Goal: Task Accomplishment & Management: Manage account settings

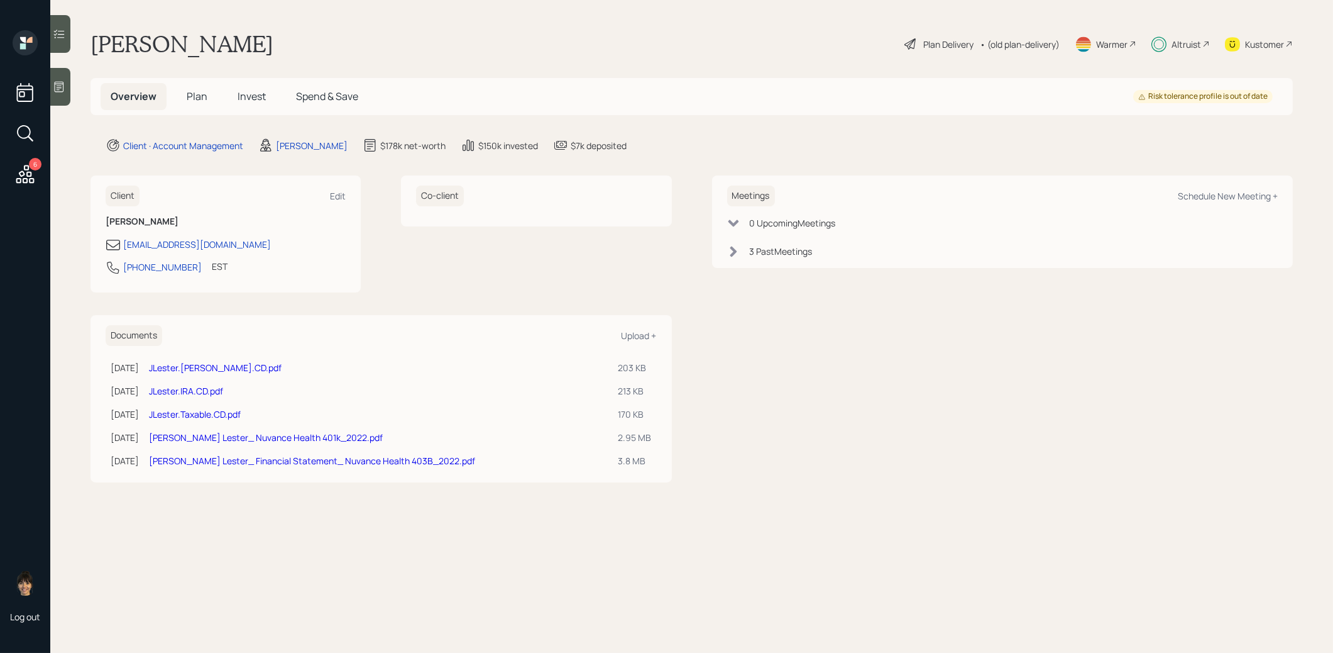
click at [253, 89] on h5 "Invest" at bounding box center [252, 96] width 48 height 27
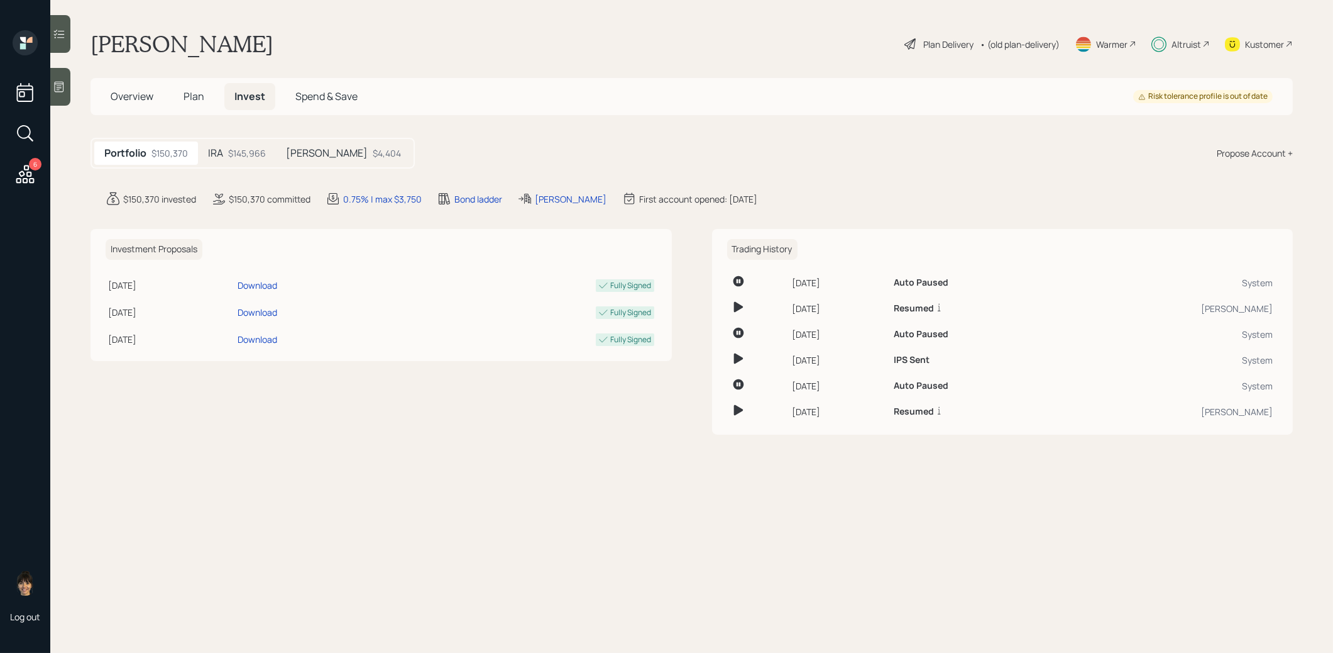
click at [373, 157] on div "$4,404" at bounding box center [387, 152] width 28 height 13
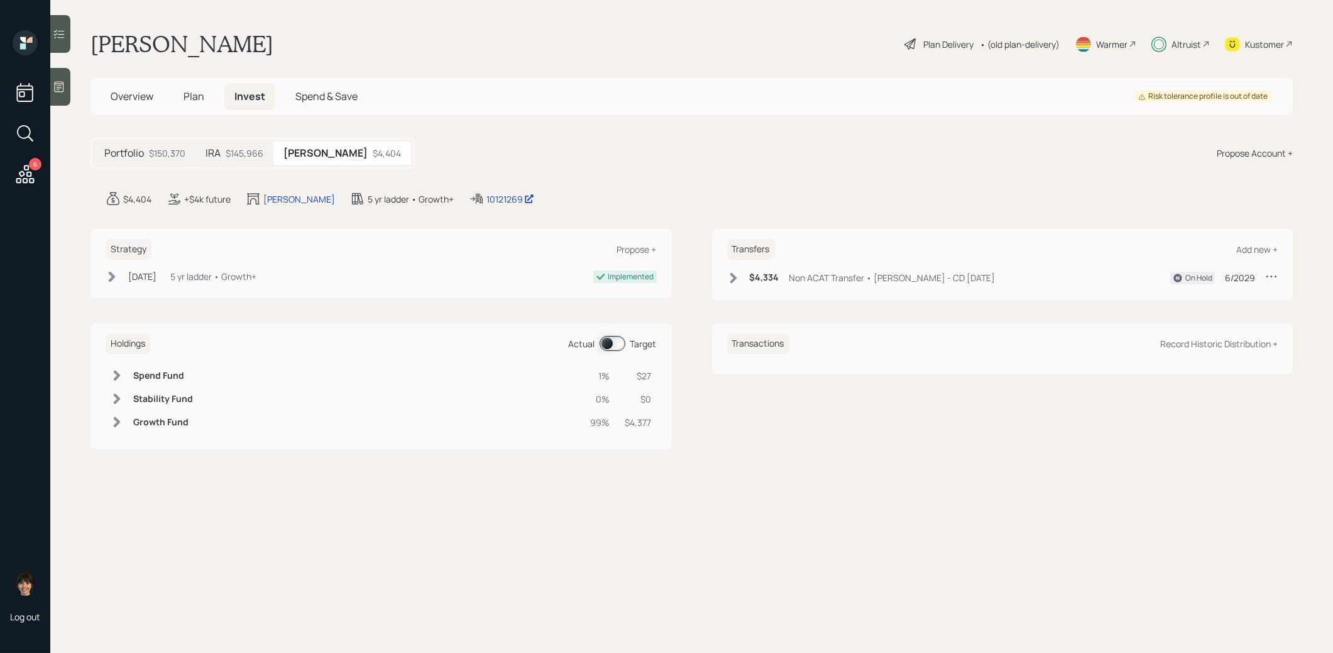
click at [228, 145] on div "IRA $145,966" at bounding box center [235, 152] width 78 height 23
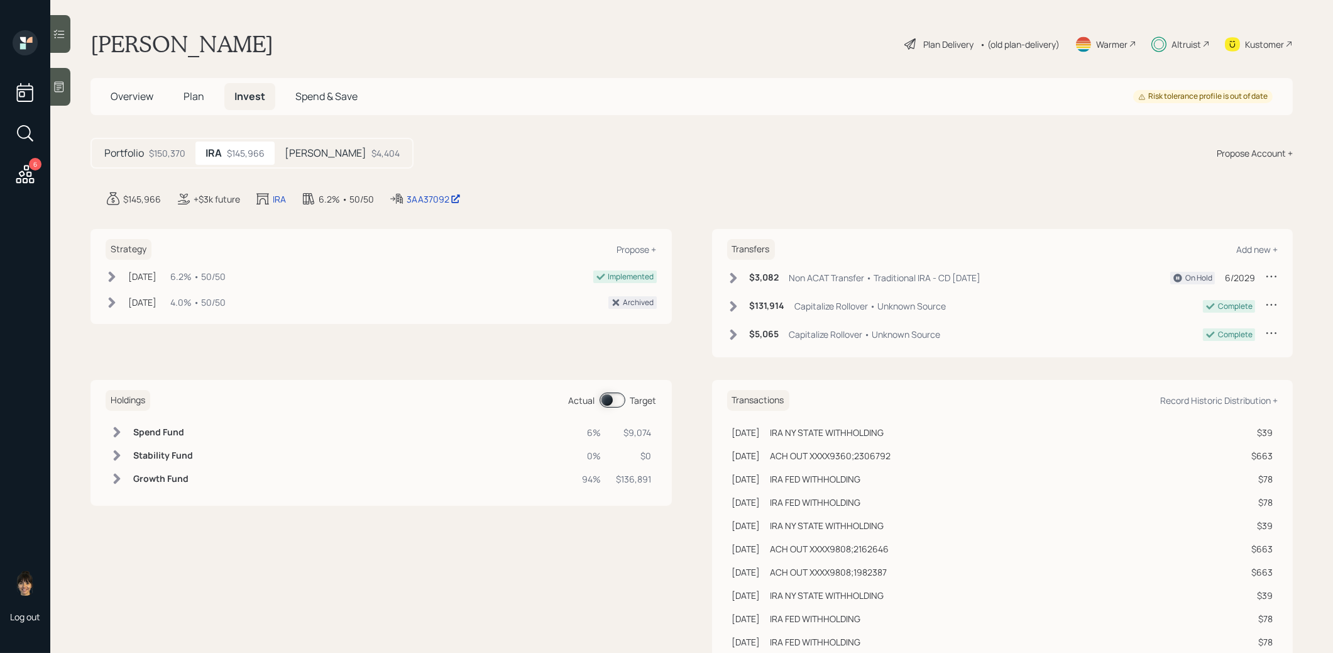
click at [730, 280] on icon at bounding box center [733, 277] width 7 height 11
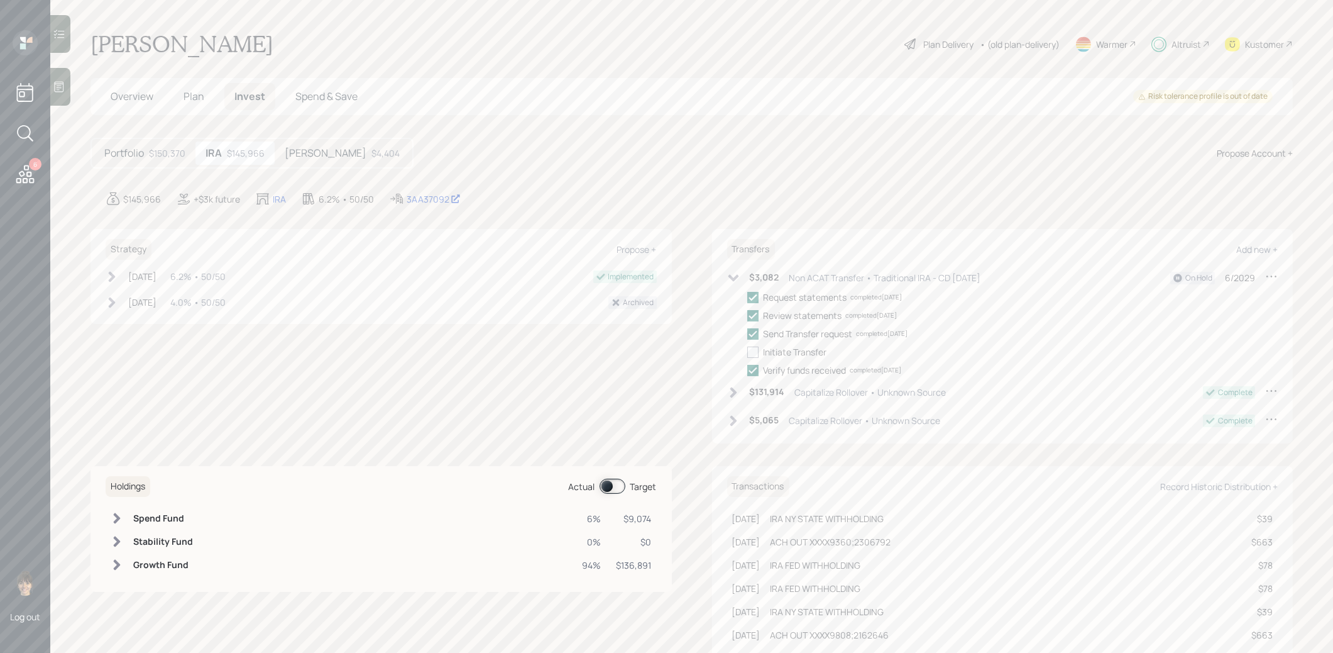
click at [316, 153] on h5 "Roth IRA" at bounding box center [326, 153] width 82 height 12
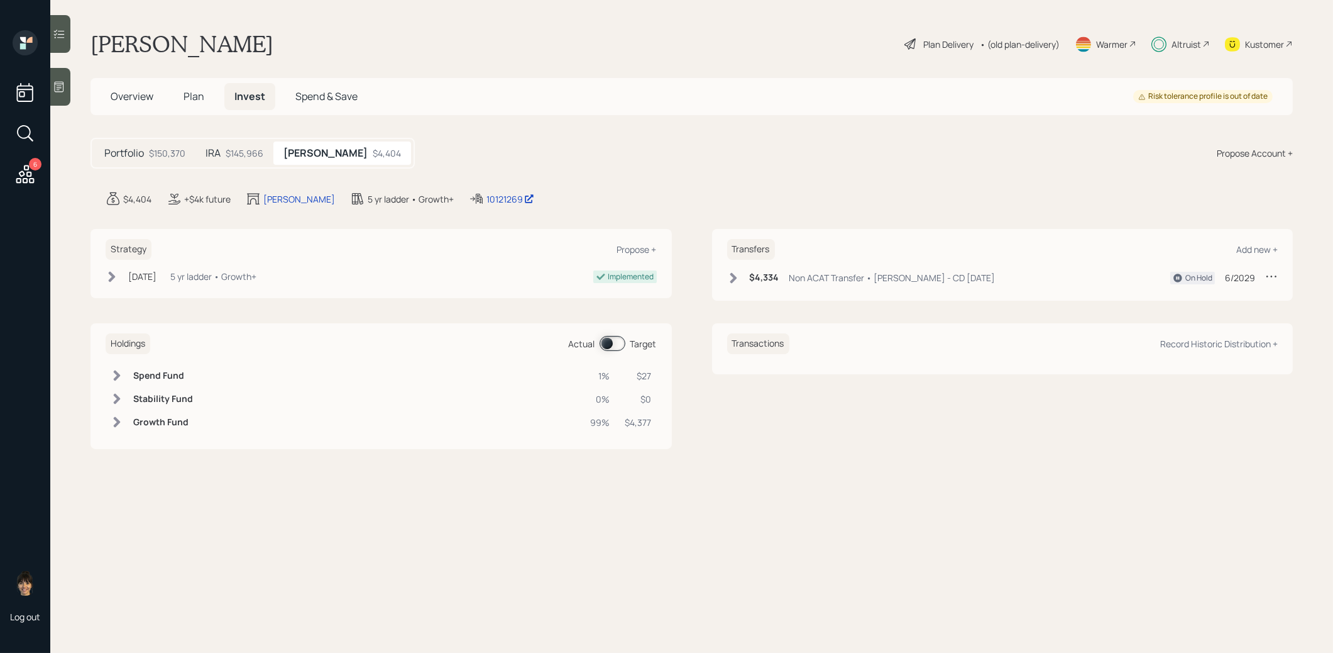
click at [733, 280] on icon at bounding box center [733, 277] width 7 height 11
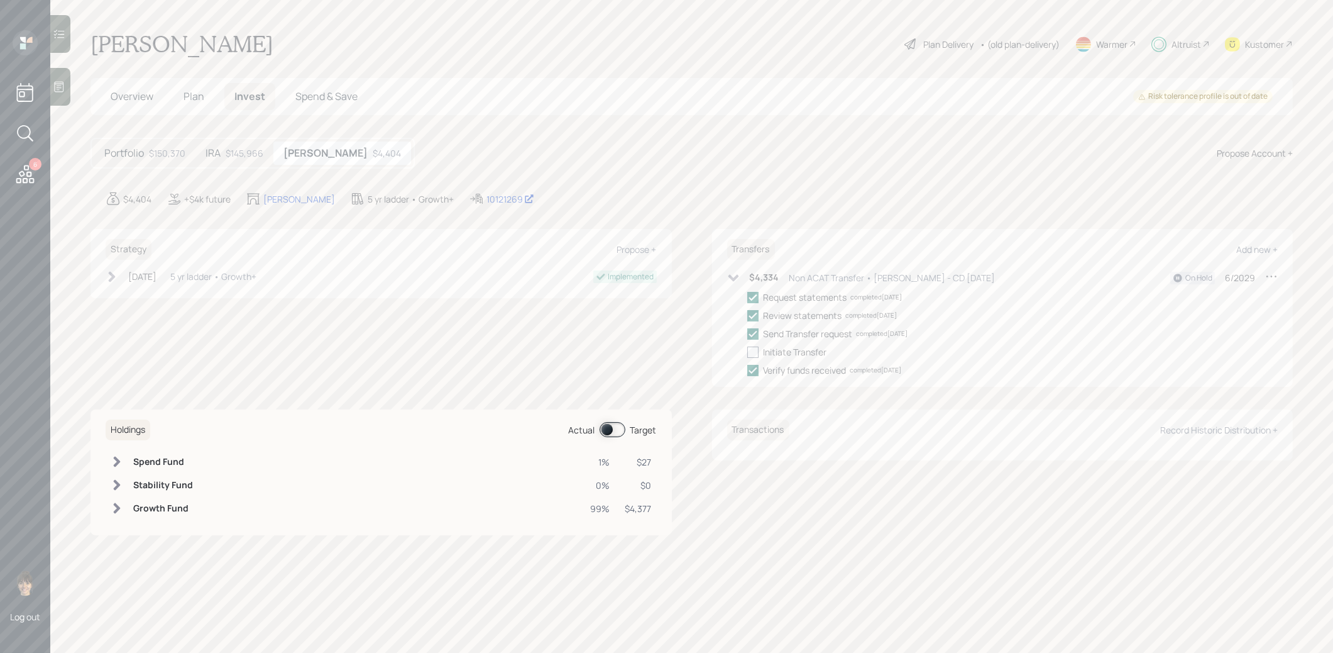
click at [756, 351] on div at bounding box center [752, 351] width 11 height 11
click at [747, 351] on input "checkbox" at bounding box center [747, 351] width 1 height 1
checkbox input "true"
click at [215, 154] on h5 "IRA" at bounding box center [213, 153] width 15 height 12
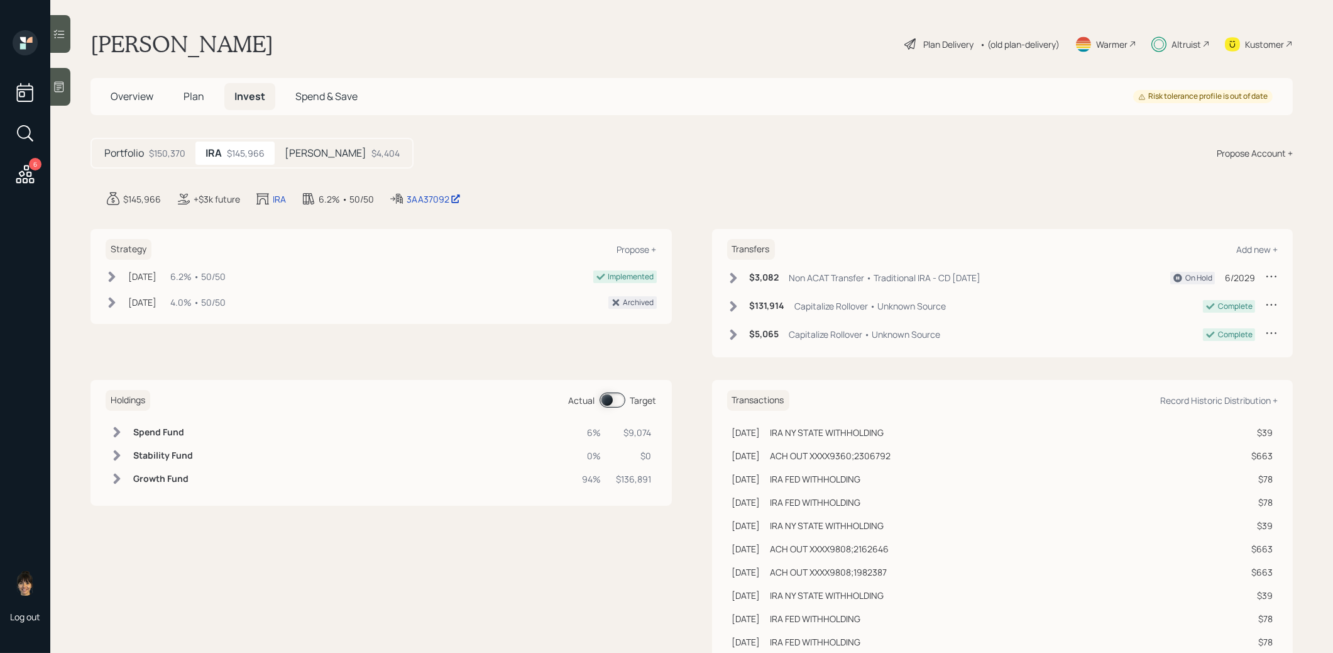
click at [733, 277] on icon at bounding box center [733, 277] width 7 height 11
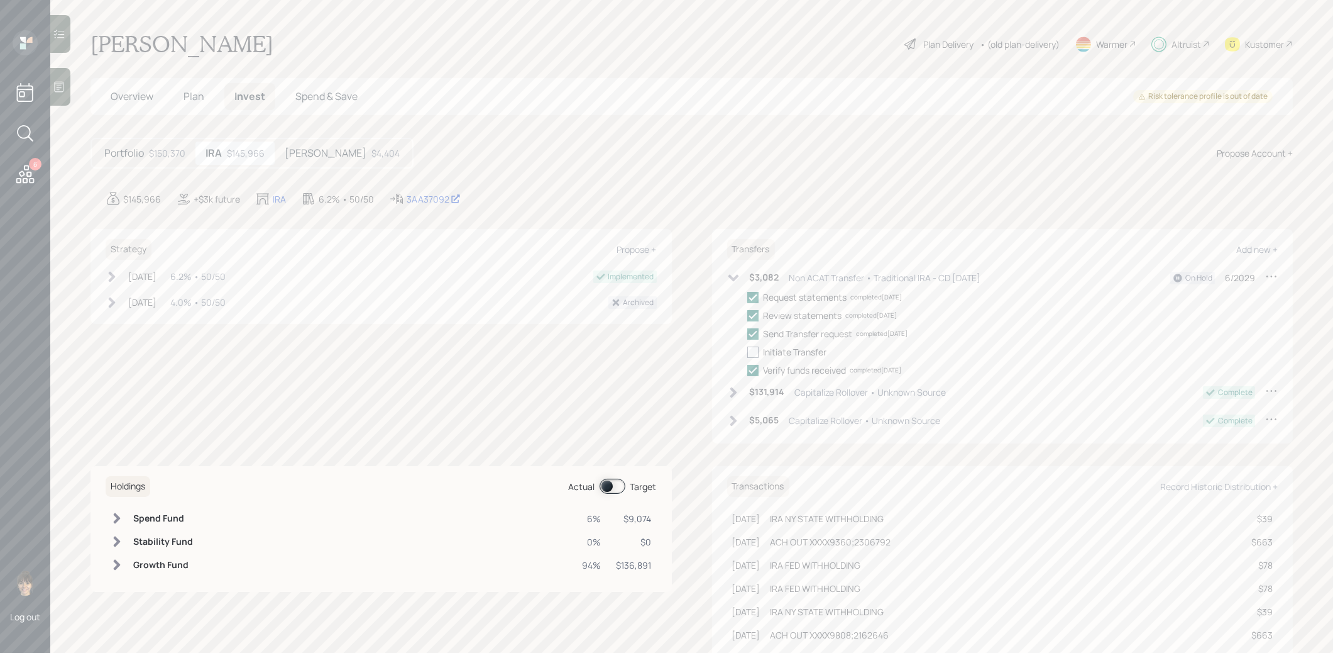
click at [753, 350] on div at bounding box center [752, 351] width 11 height 11
click at [747, 351] on input "checkbox" at bounding box center [747, 351] width 1 height 1
checkbox input "true"
click at [734, 276] on icon at bounding box center [733, 278] width 13 height 13
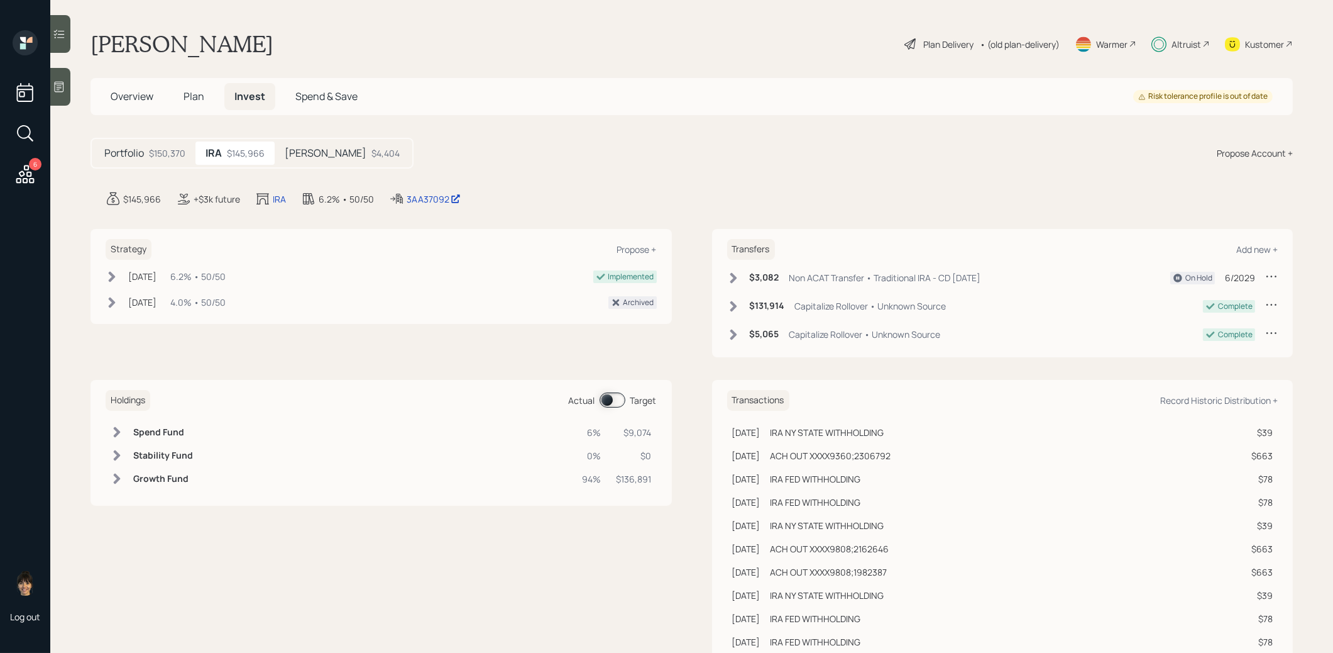
click at [733, 280] on icon at bounding box center [733, 277] width 7 height 11
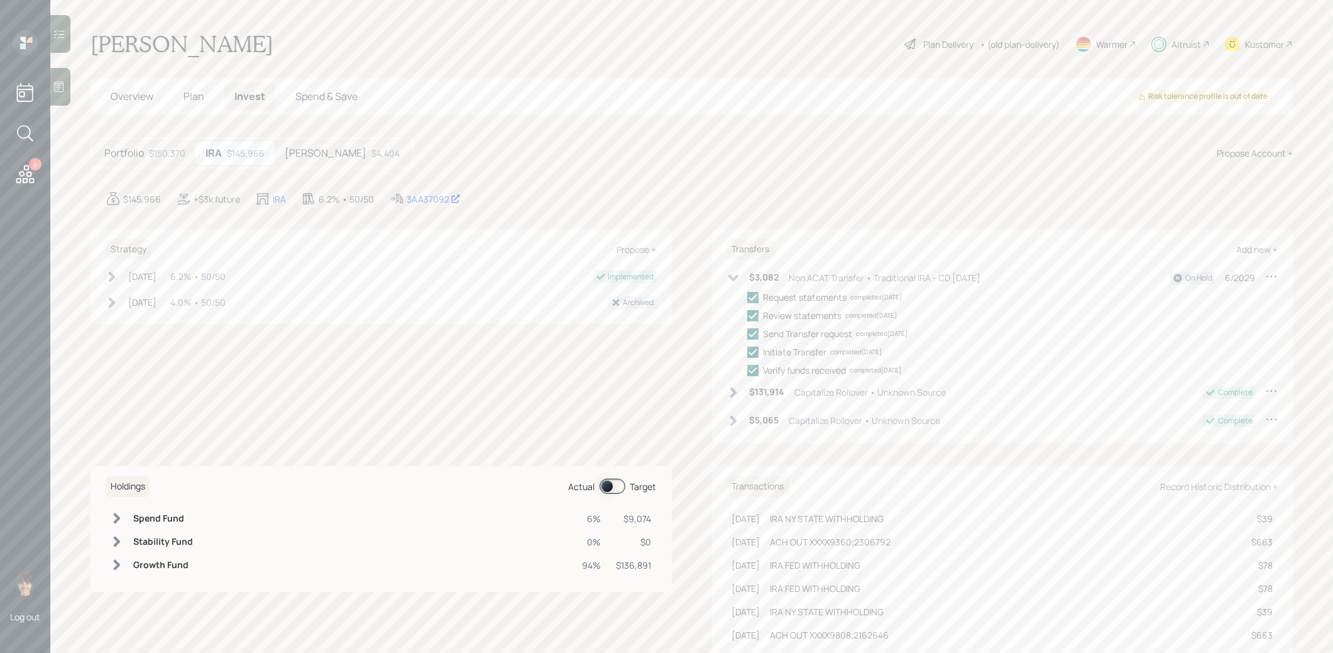
click at [1275, 275] on icon at bounding box center [1272, 276] width 10 height 2
click at [1223, 301] on div "Edit transfer" at bounding box center [1232, 300] width 91 height 12
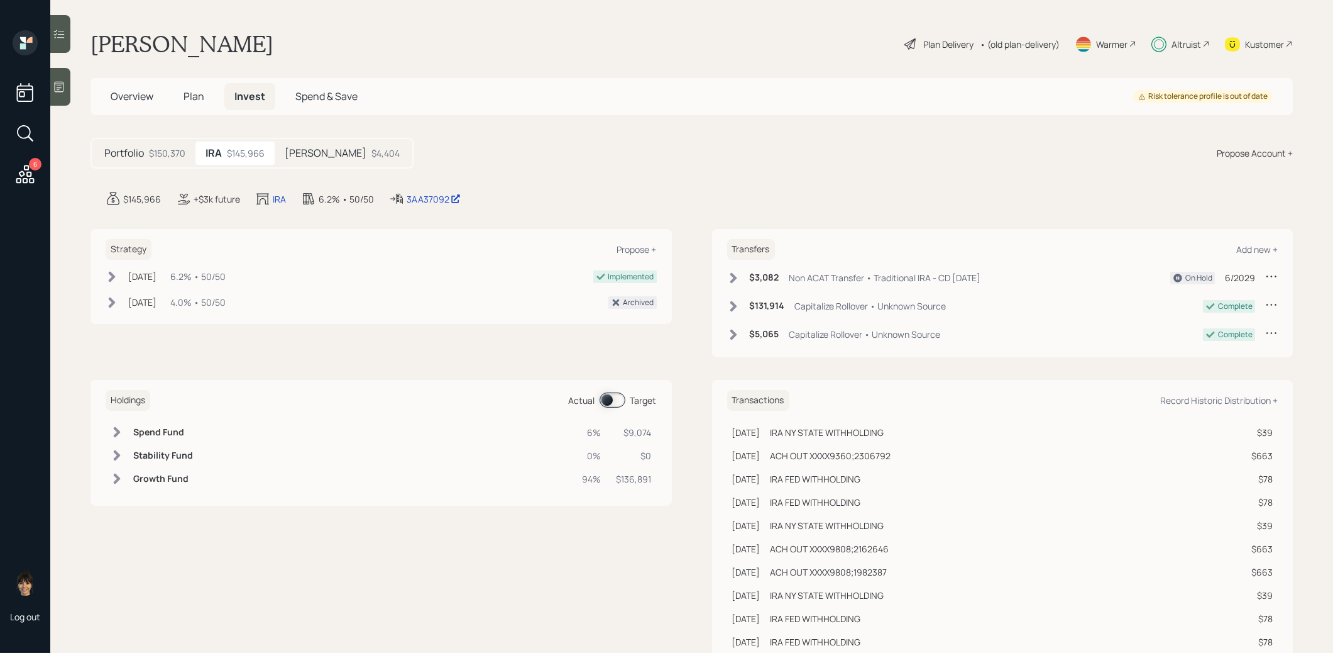
select select "non_acat_transfer"
select select "6"
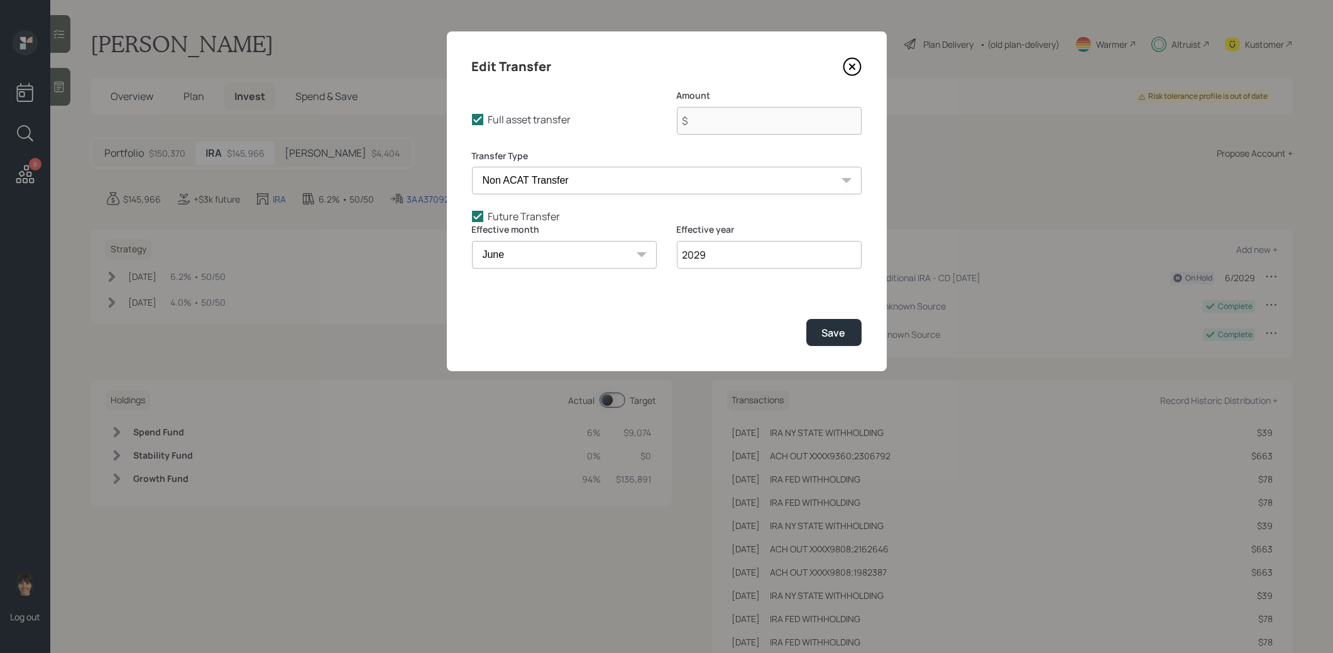
type input "$ 0"
select select "d773b10c-2242-4f5e-b0ed-bd84905ac173"
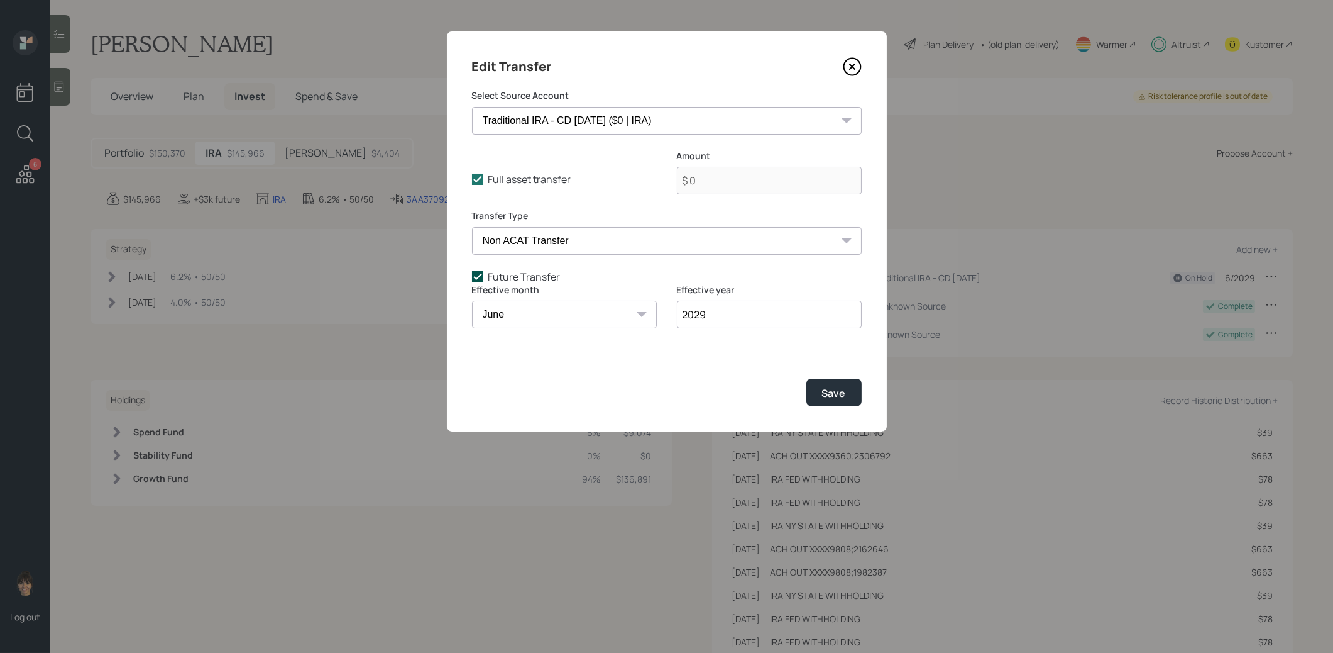
click at [477, 277] on icon at bounding box center [477, 276] width 11 height 11
click at [472, 277] on input "Future Transfer" at bounding box center [471, 276] width 1 height 1
checkbox input "false"
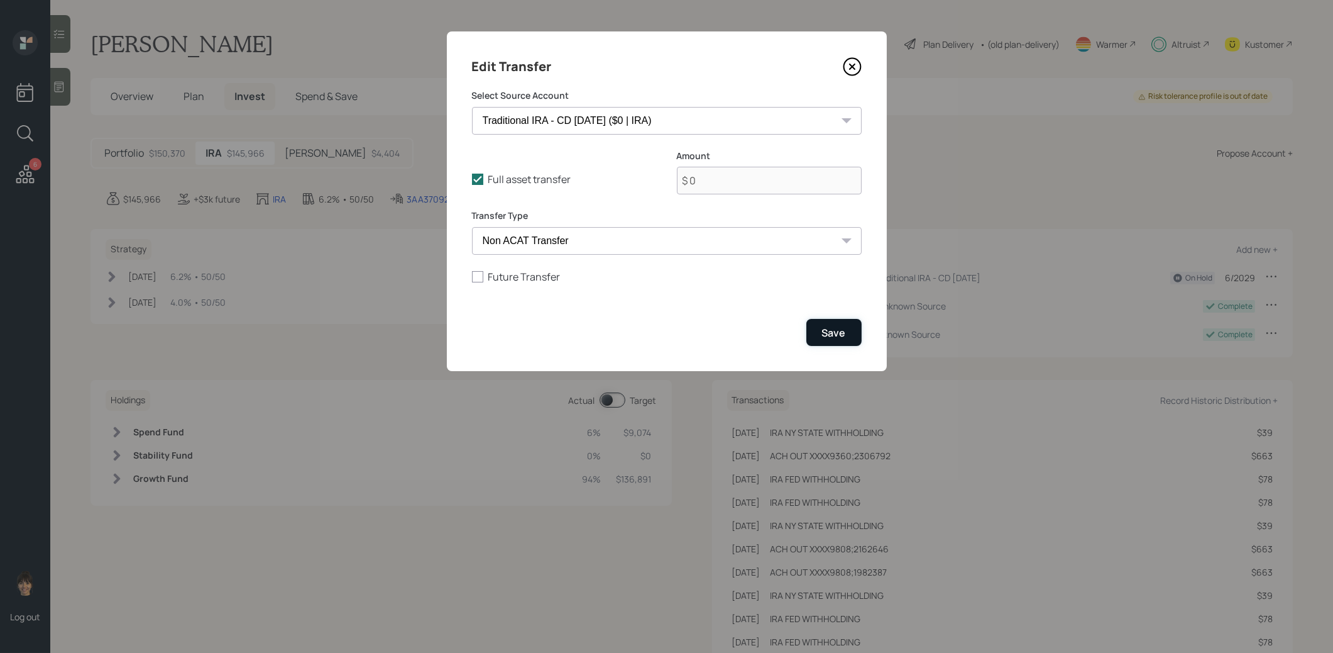
click at [827, 330] on div "Save" at bounding box center [834, 333] width 24 height 14
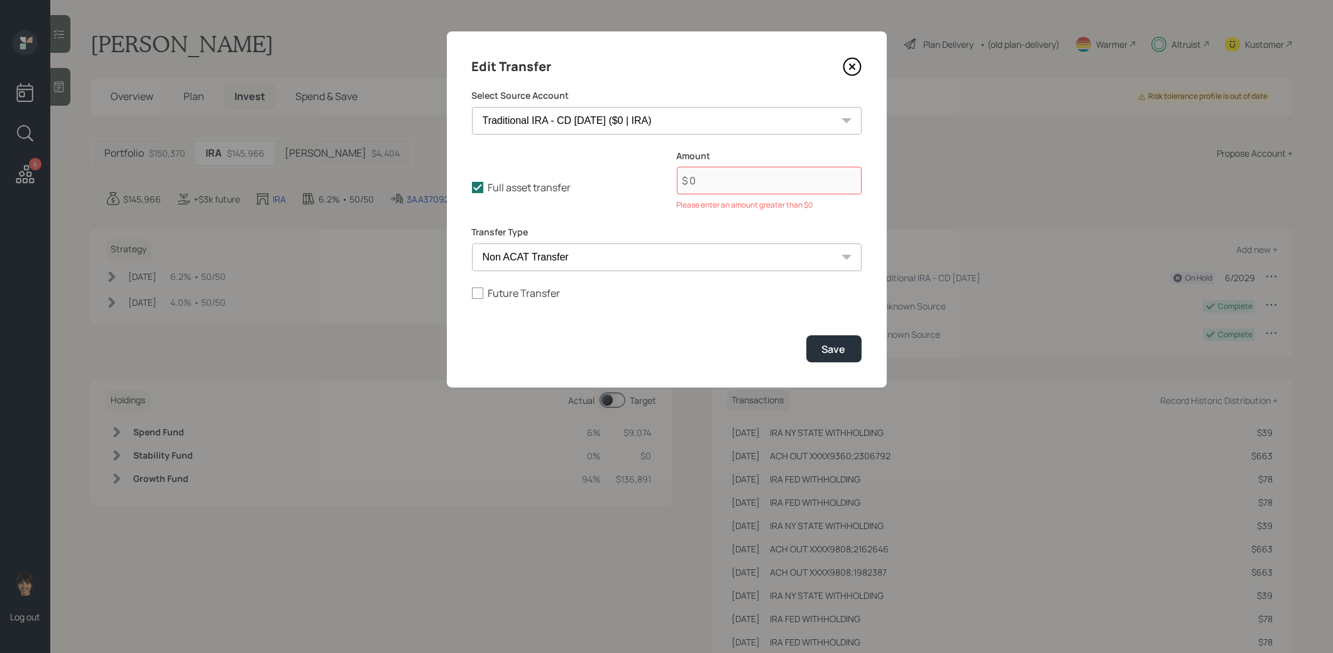
click at [851, 69] on icon at bounding box center [852, 66] width 19 height 19
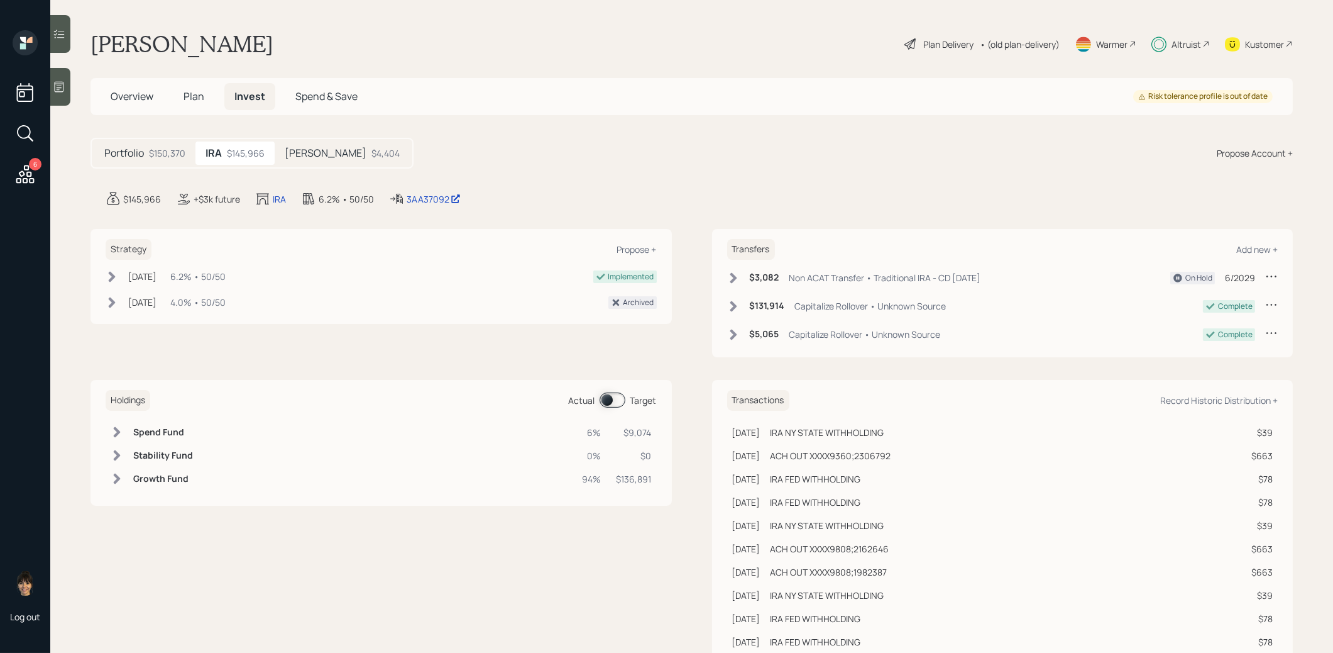
click at [192, 90] on span "Plan" at bounding box center [194, 96] width 21 height 14
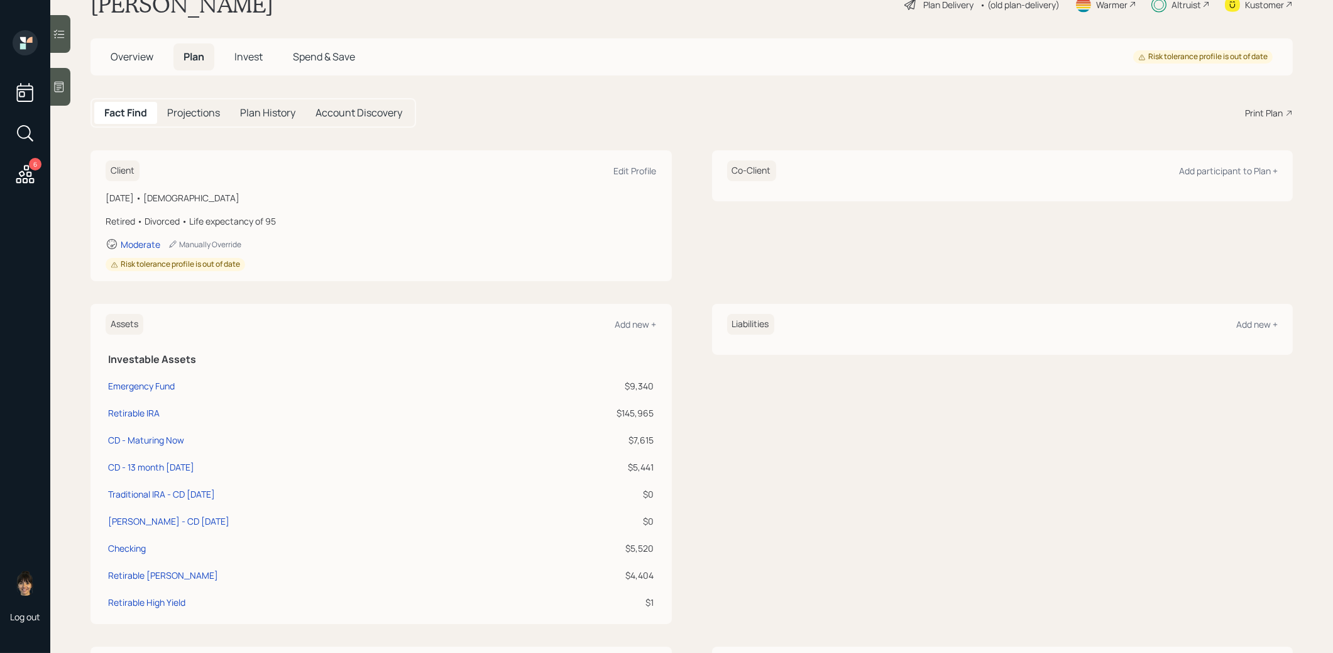
scroll to position [43, 0]
click at [172, 489] on div "Traditional IRA - CD June 11th" at bounding box center [161, 490] width 107 height 13
select select "ira"
select select "conservative"
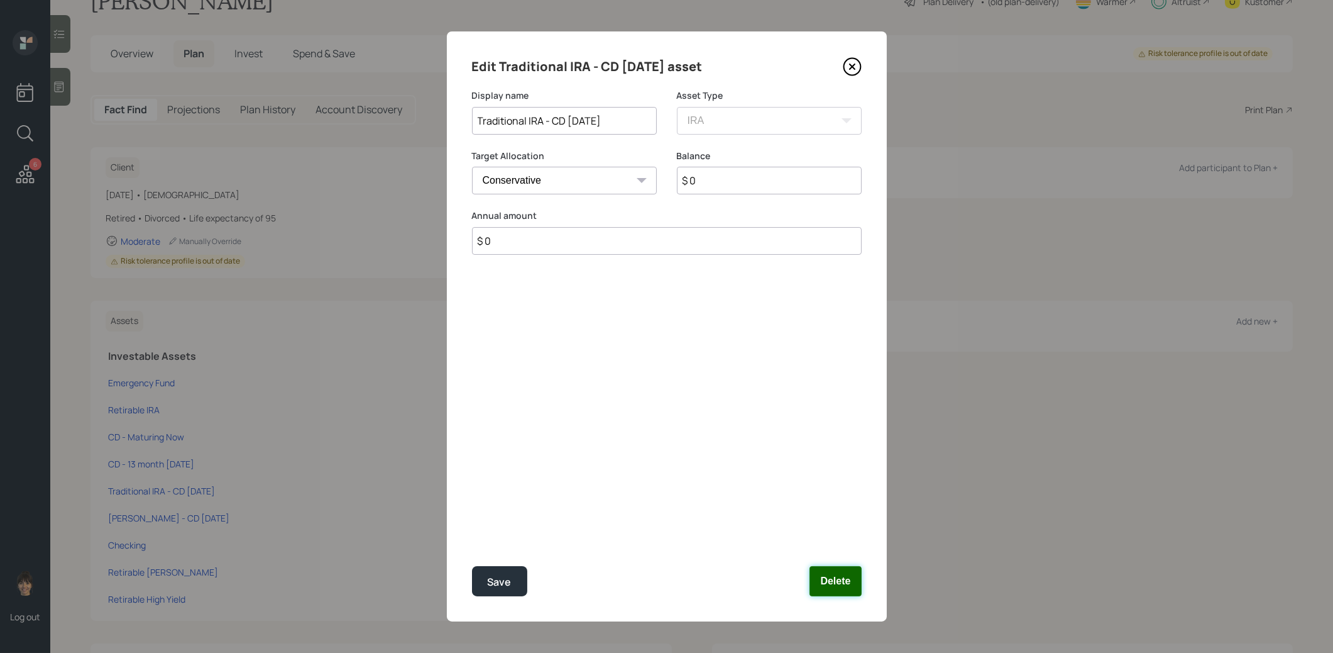
click at [847, 580] on button "Delete" at bounding box center [836, 581] width 52 height 30
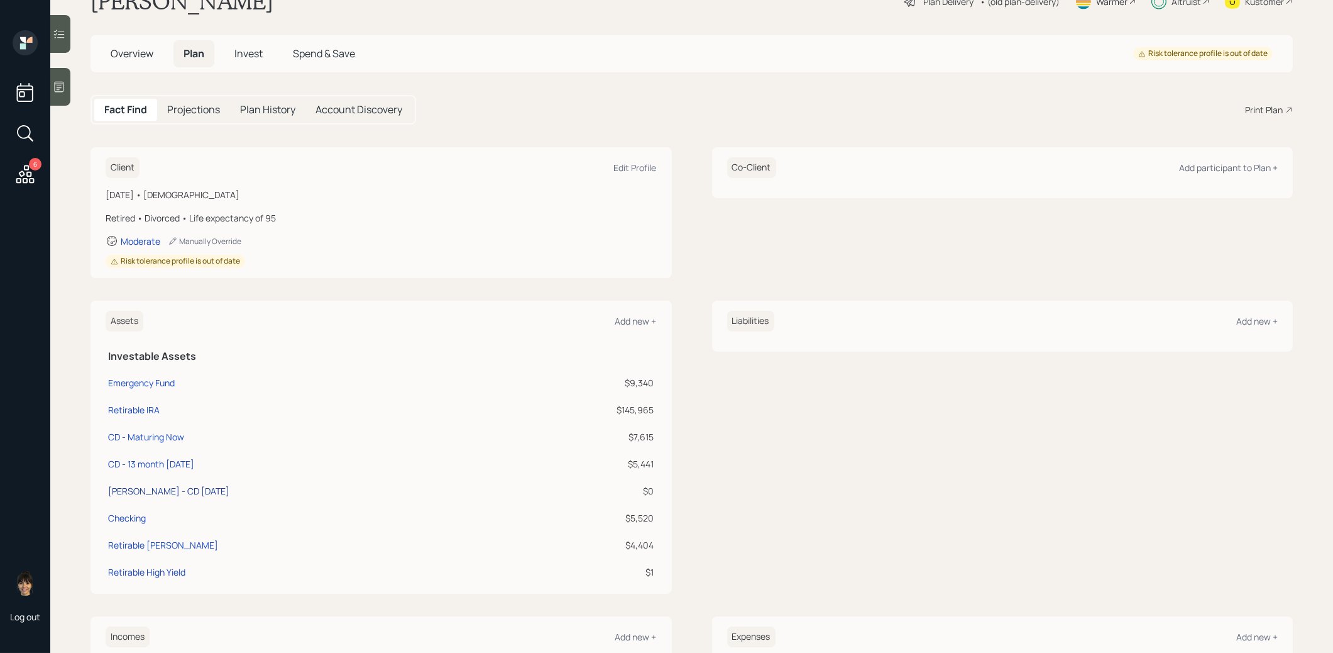
click at [174, 489] on div "Roth IRA - CD June 11th" at bounding box center [168, 490] width 121 height 13
select select "roth_ira"
select select "conservative"
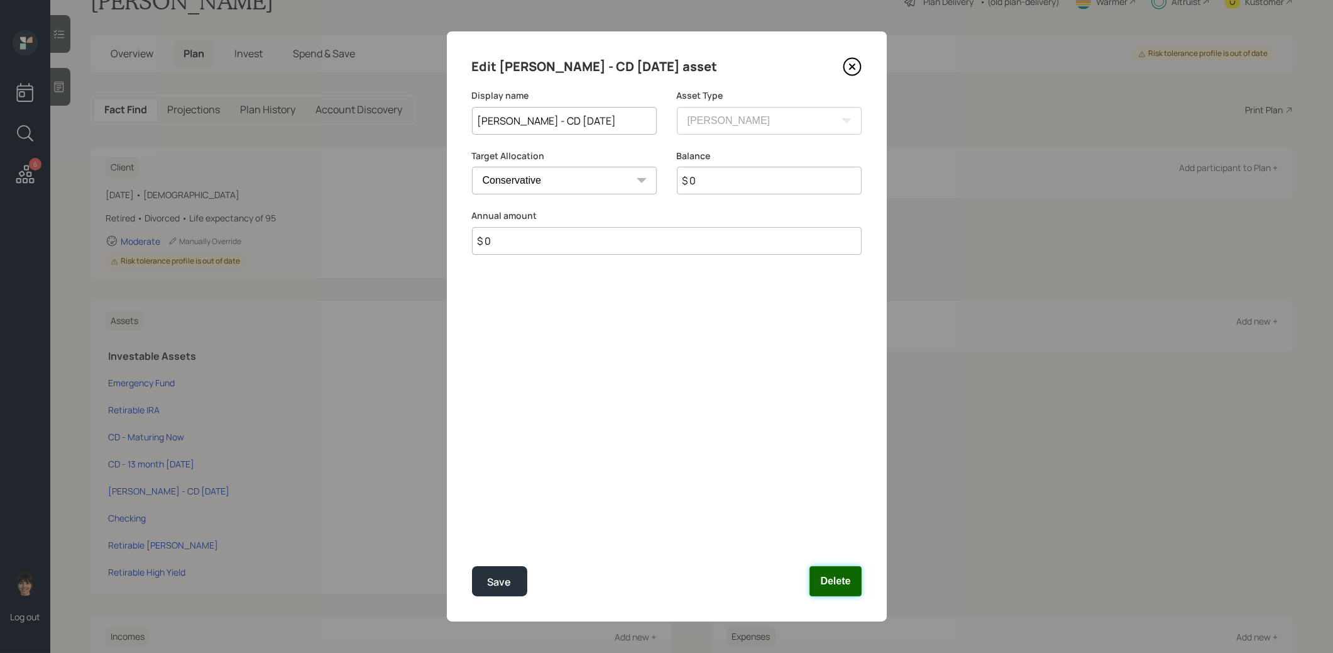
click at [838, 585] on button "Delete" at bounding box center [836, 581] width 52 height 30
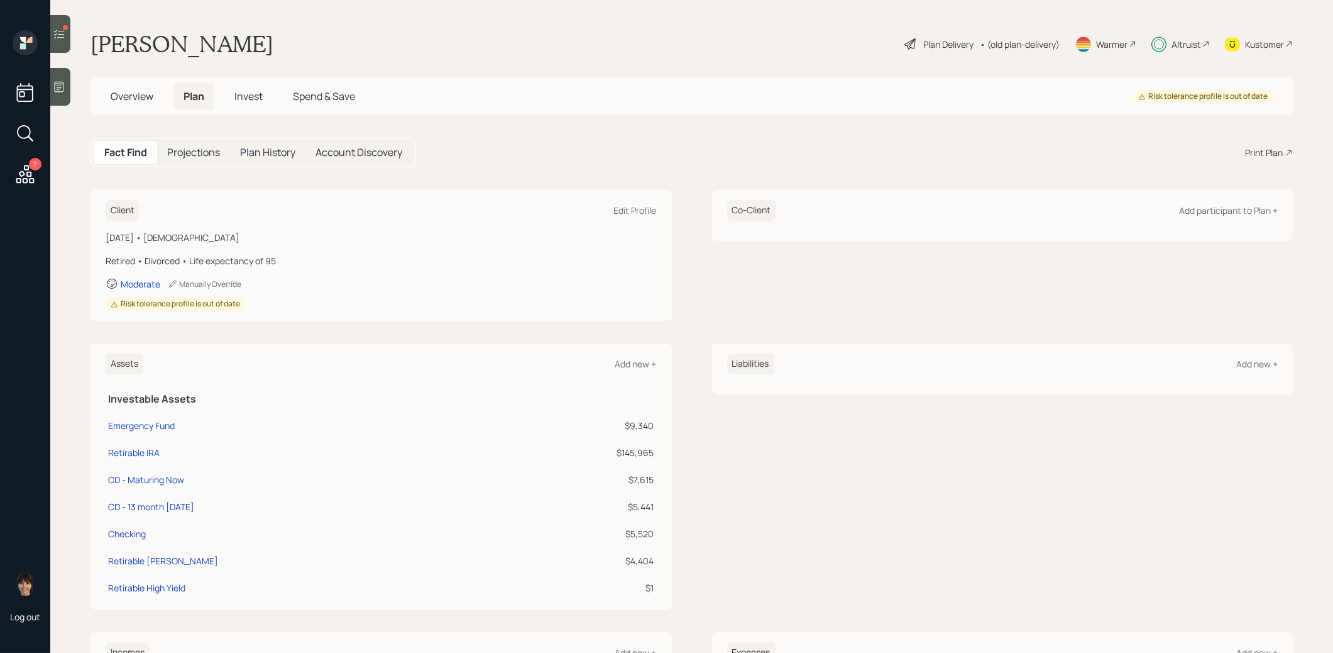
click at [65, 30] on icon at bounding box center [59, 34] width 13 height 13
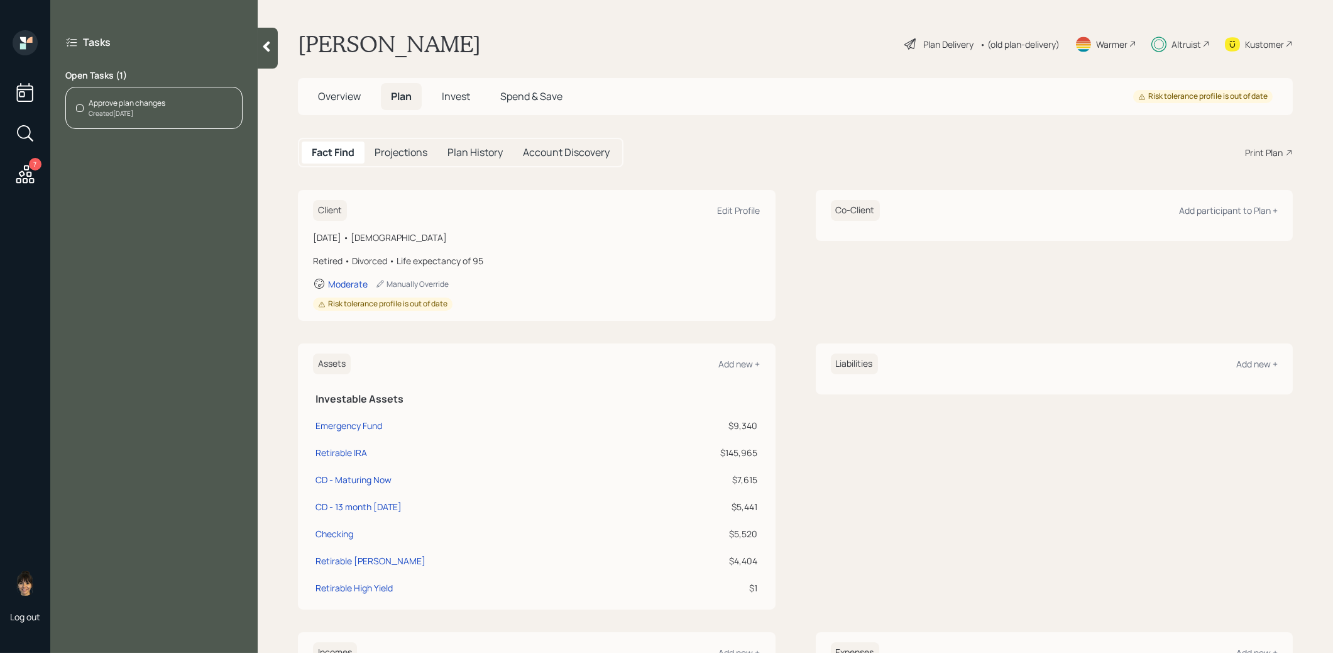
click at [116, 114] on div "Created [DATE]" at bounding box center [127, 113] width 77 height 9
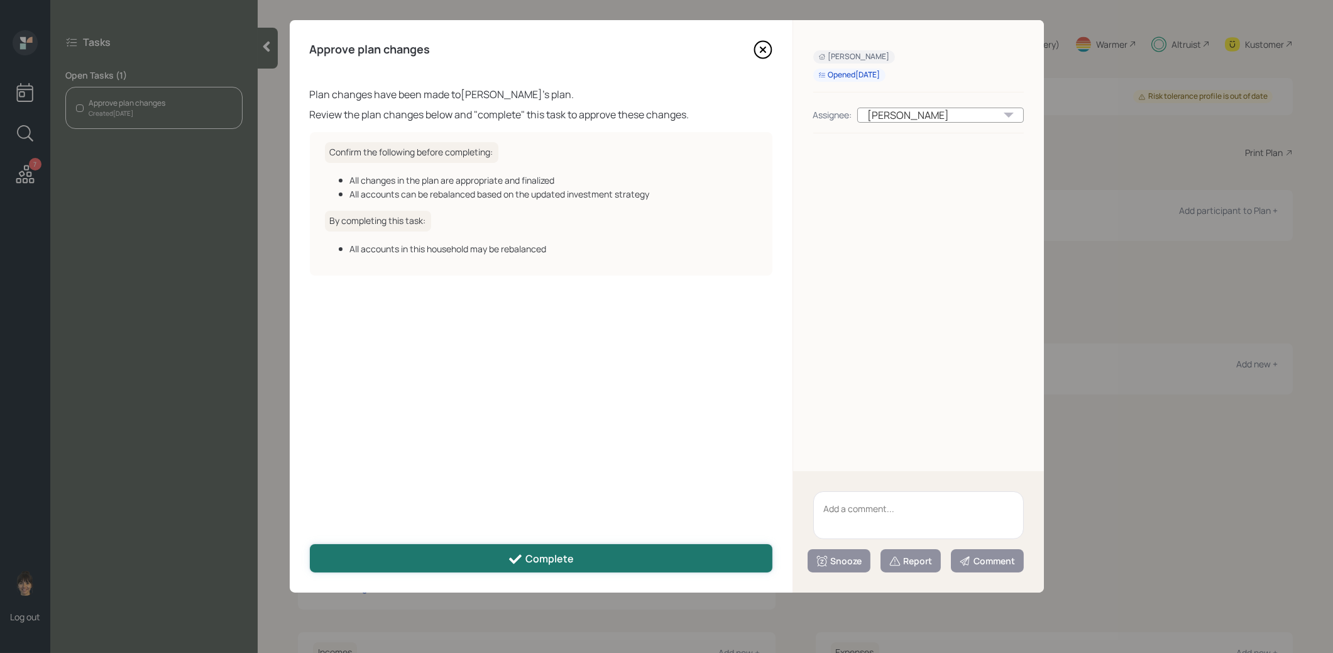
click at [572, 554] on div "Complete" at bounding box center [541, 558] width 66 height 15
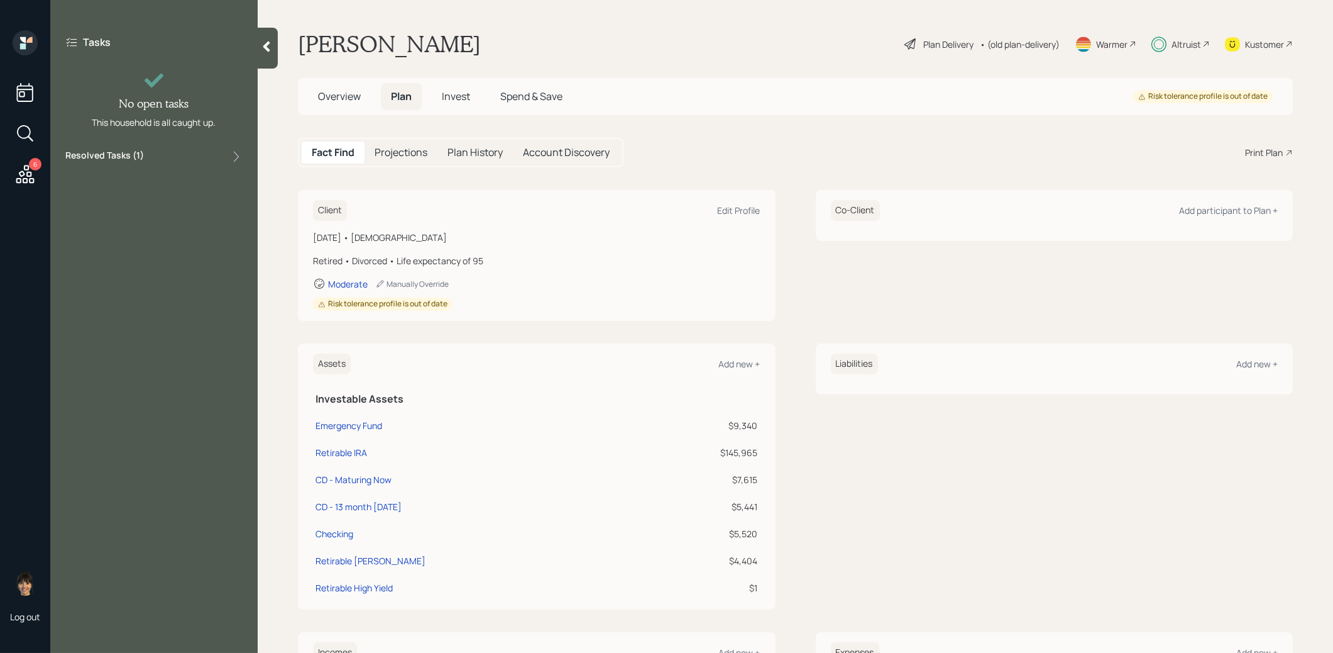
click at [269, 45] on icon at bounding box center [266, 46] width 13 height 13
